Goal: Information Seeking & Learning: Find specific fact

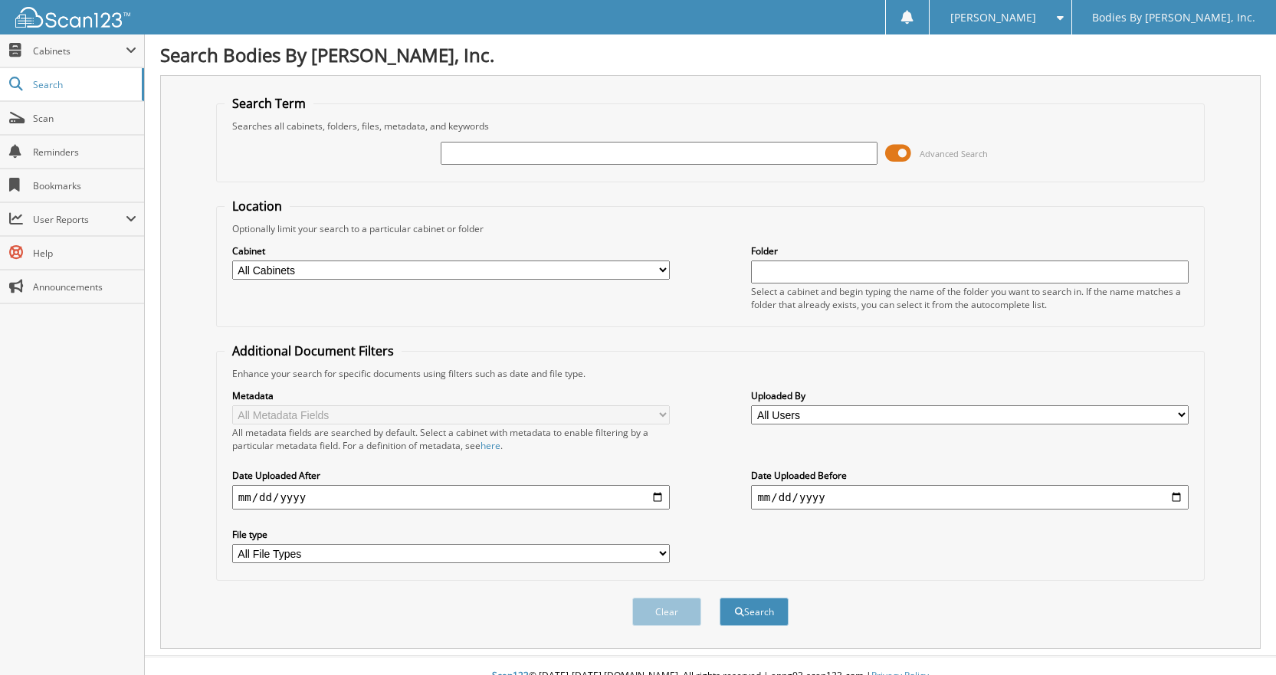
click at [487, 152] on input "text" at bounding box center [660, 153] width 438 height 23
type input "[PERSON_NAME]"
click at [720, 598] on button "Search" at bounding box center [754, 612] width 69 height 28
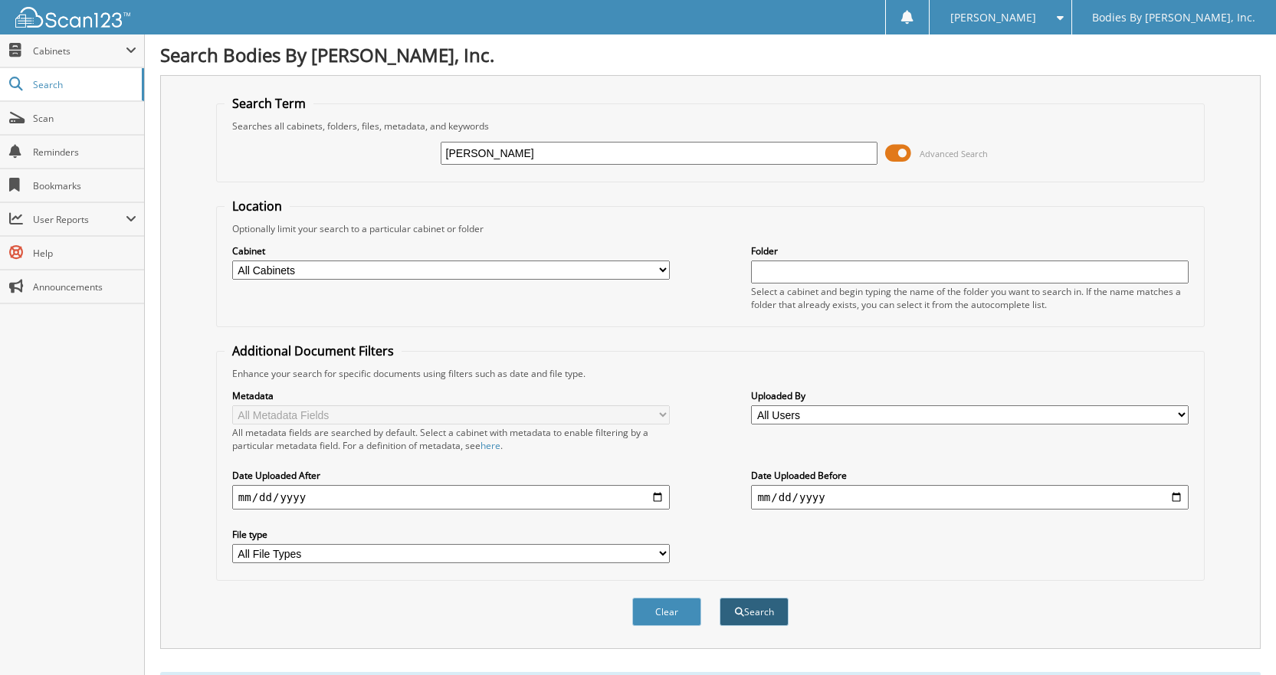
click at [760, 618] on button "Search" at bounding box center [754, 612] width 69 height 28
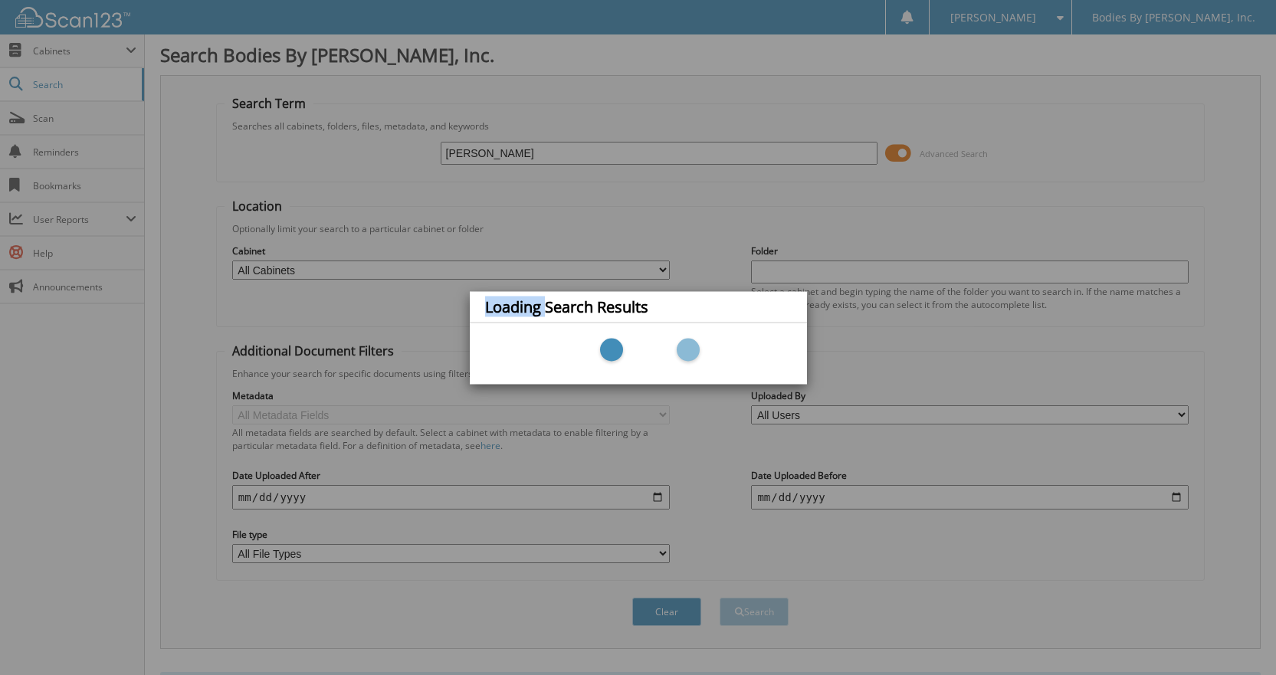
click at [760, 618] on div "Loading Search Results" at bounding box center [638, 337] width 1276 height 675
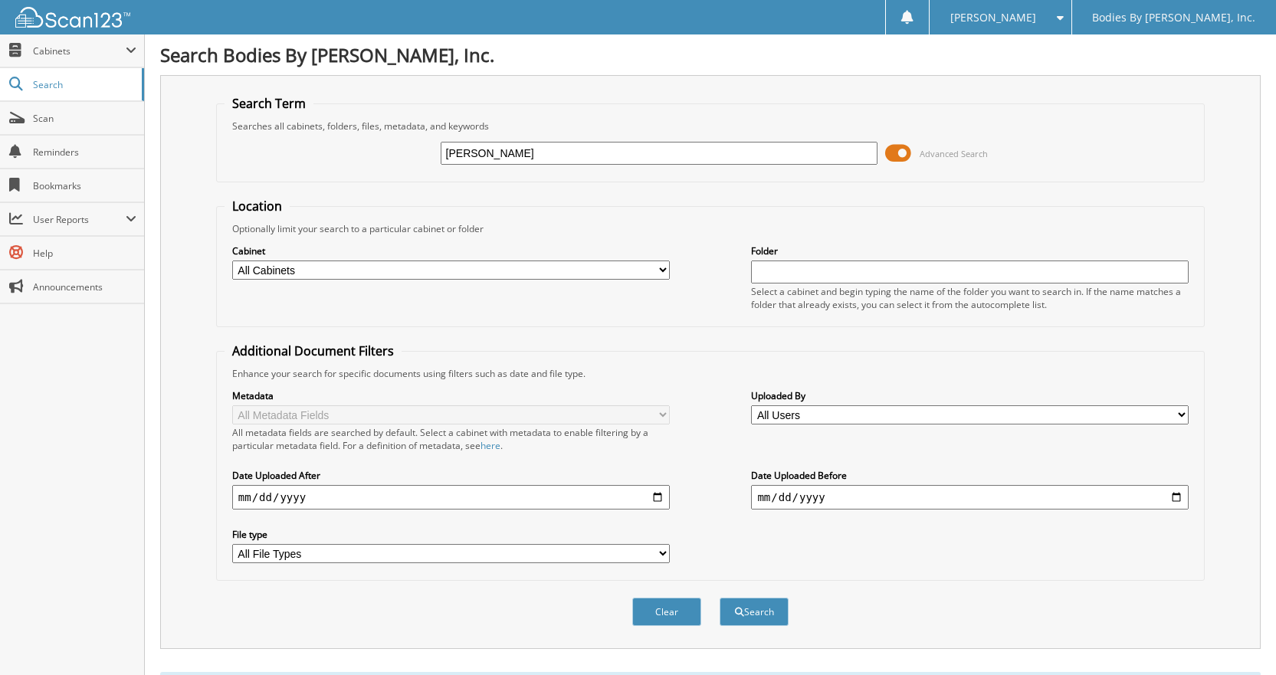
drag, startPoint x: 478, startPoint y: 153, endPoint x: 376, endPoint y: 137, distance: 103.1
click at [376, 137] on div "tucker Advanced Search" at bounding box center [711, 153] width 972 height 41
type input "b"
type input "bohland"
click at [720, 598] on button "Search" at bounding box center [754, 612] width 69 height 28
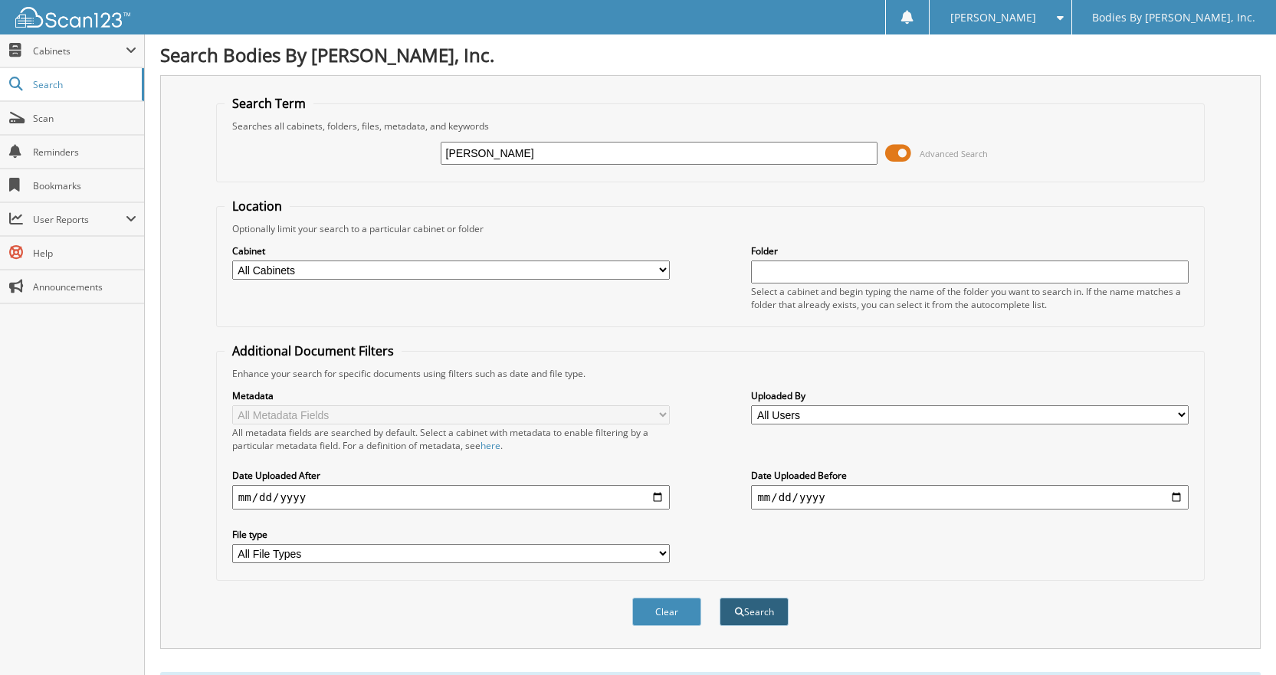
click at [755, 604] on button "Search" at bounding box center [754, 612] width 69 height 28
drag, startPoint x: 504, startPoint y: 156, endPoint x: 300, endPoint y: 157, distance: 203.9
click at [300, 157] on div "bohland Advanced Search" at bounding box center [711, 153] width 972 height 41
type input "tucker"
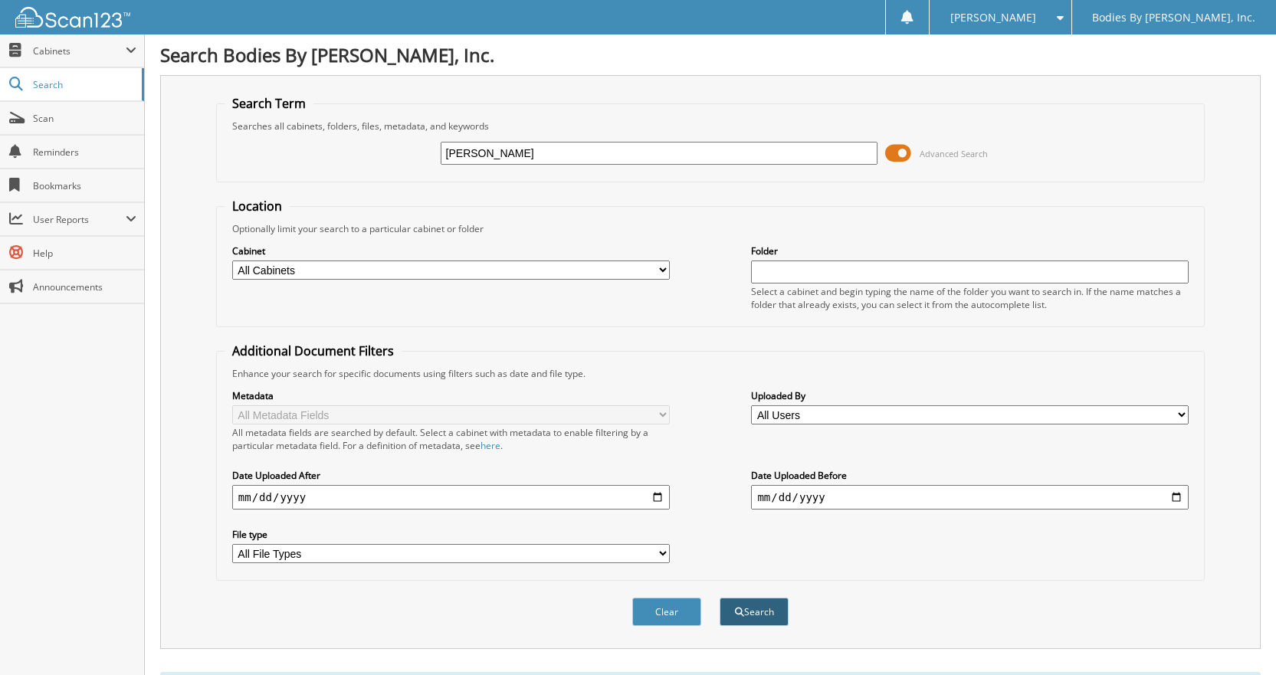
click at [754, 623] on button "Search" at bounding box center [754, 612] width 69 height 28
click at [550, 273] on select "All Cabinets BODIES 07 BODIES 08 BODIES 09 BODIES 10 BODIES 11 BODIES 12" at bounding box center [451, 270] width 438 height 19
select select "26179"
click at [232, 261] on select "All Cabinets BODIES 07 BODIES 08 BODIES 09 BODIES 10 BODIES 11 BODIES 12" at bounding box center [451, 270] width 438 height 19
click at [760, 609] on button "Search" at bounding box center [754, 612] width 69 height 28
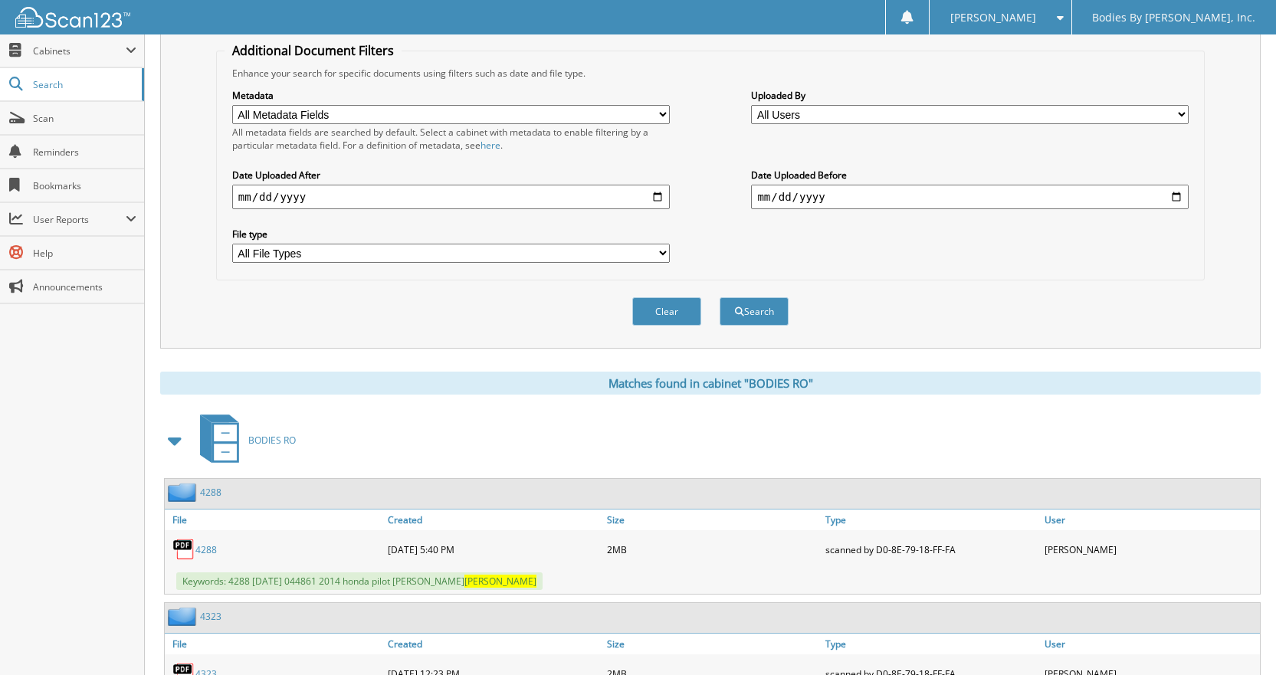
scroll to position [383, 0]
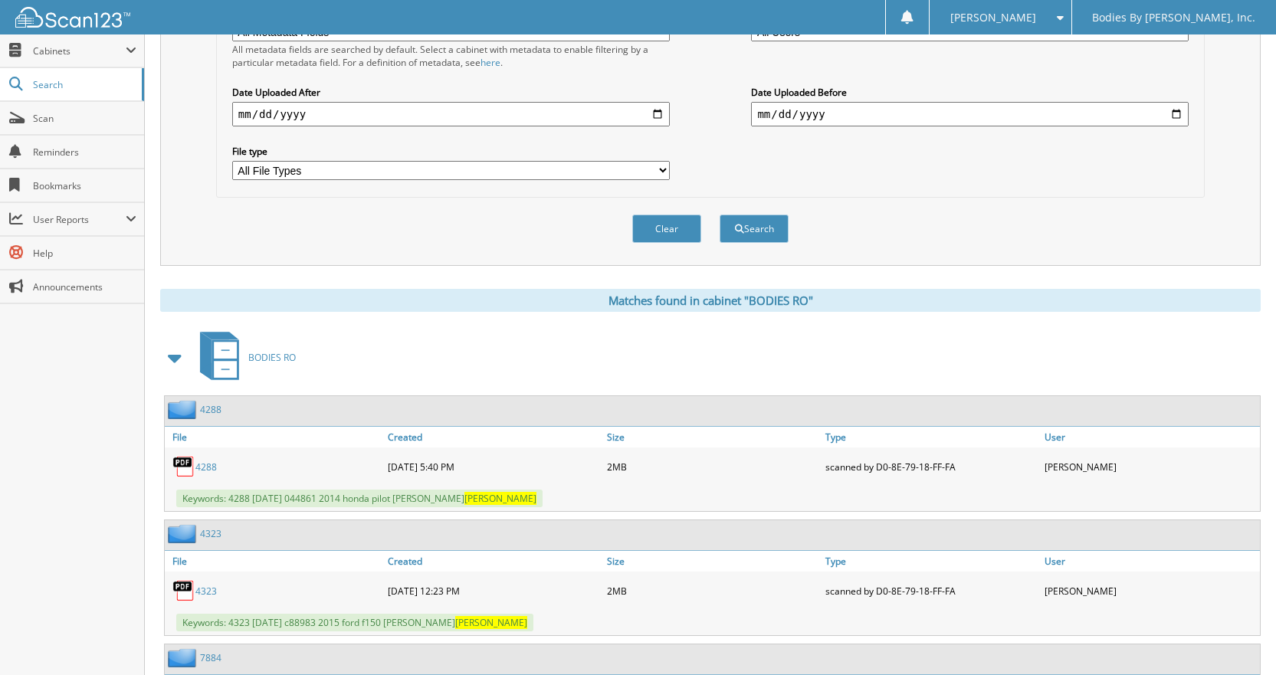
click at [198, 465] on link "4288" at bounding box center [205, 467] width 21 height 13
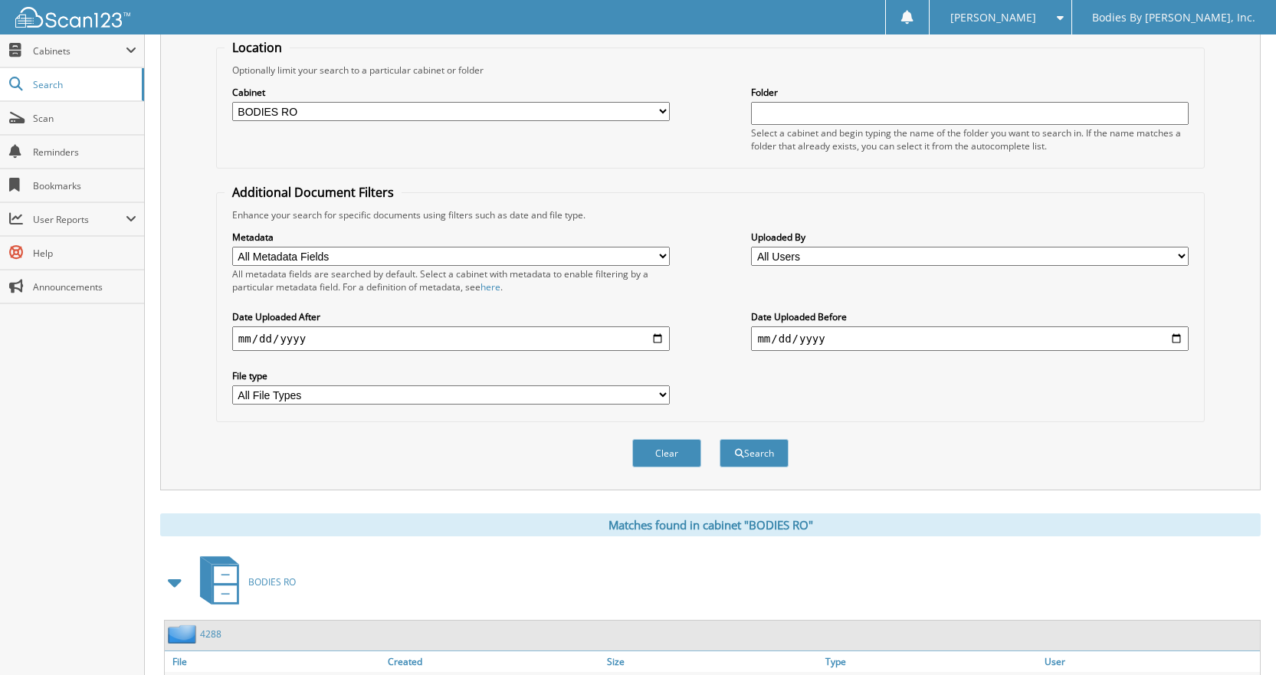
scroll to position [132, 0]
